Goal: Information Seeking & Learning: Learn about a topic

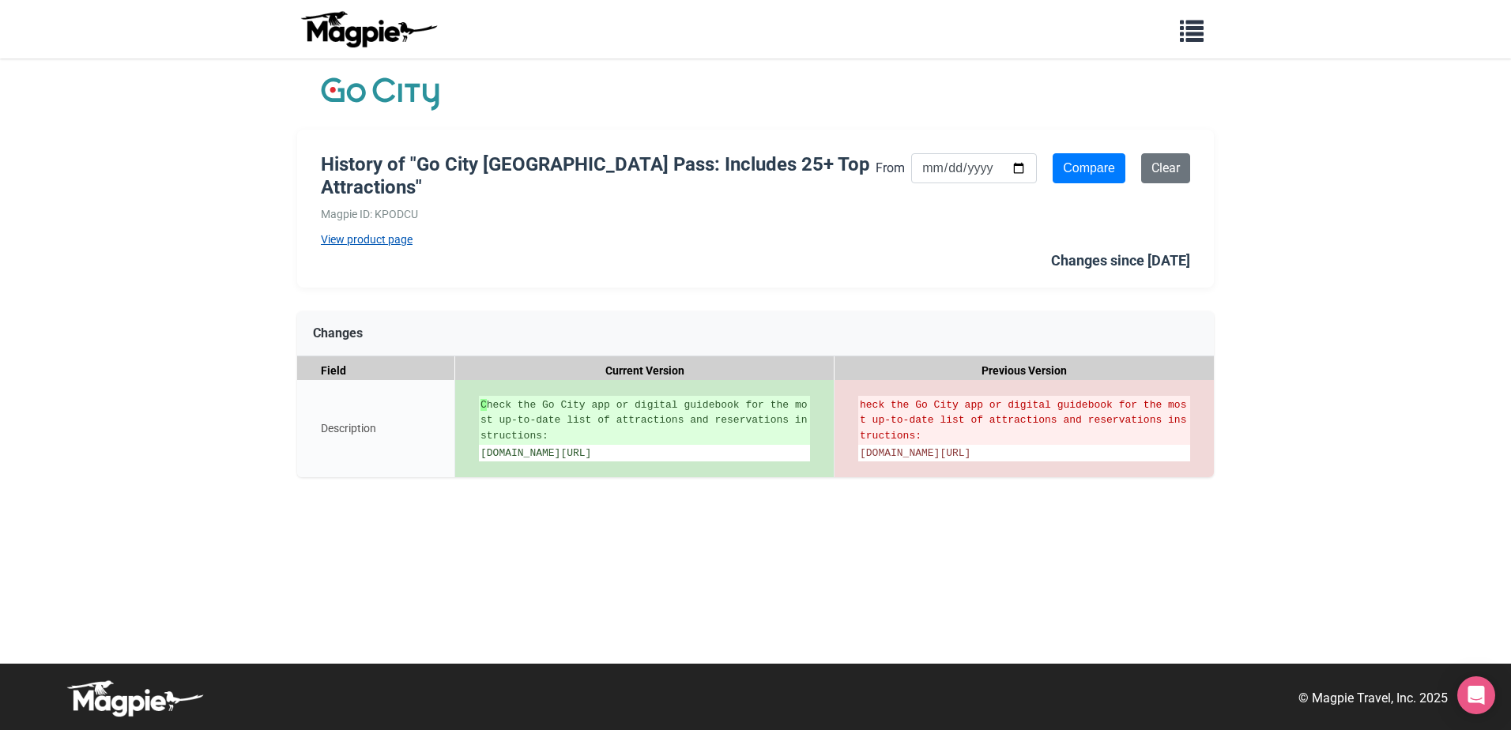
click at [381, 242] on link "View product page" at bounding box center [598, 239] width 555 height 17
